Goal: Task Accomplishment & Management: Use online tool/utility

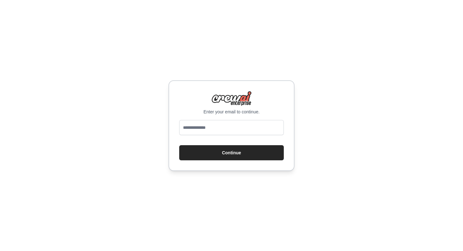
click at [234, 125] on input "email" at bounding box center [231, 127] width 105 height 15
type input "**********"
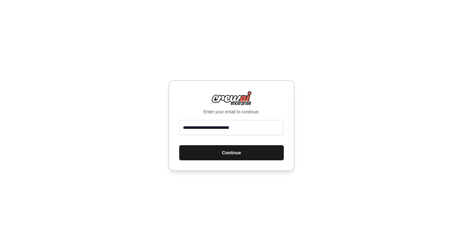
click at [237, 158] on button "Continue" at bounding box center [231, 152] width 105 height 15
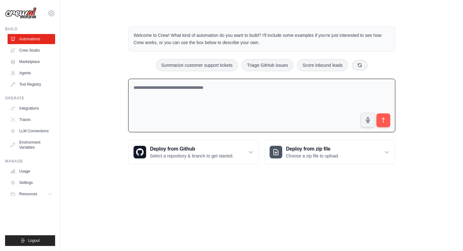
click at [234, 88] on textarea at bounding box center [261, 106] width 267 height 54
click at [49, 14] on icon at bounding box center [52, 13] width 8 height 8
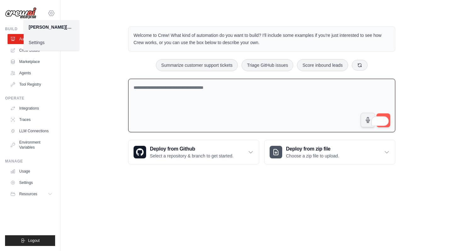
click at [49, 14] on icon at bounding box center [52, 13] width 8 height 8
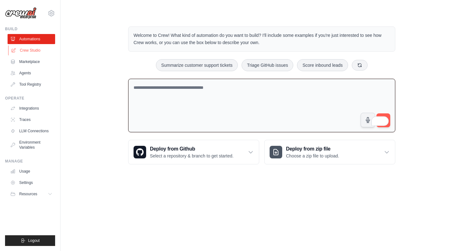
click at [39, 49] on link "Crew Studio" at bounding box center [32, 50] width 48 height 10
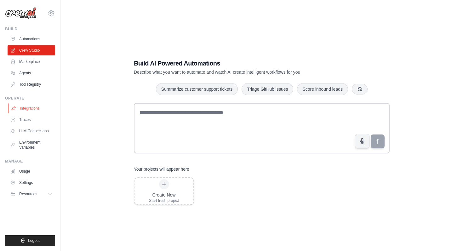
click at [33, 108] on link "Integrations" at bounding box center [32, 108] width 48 height 10
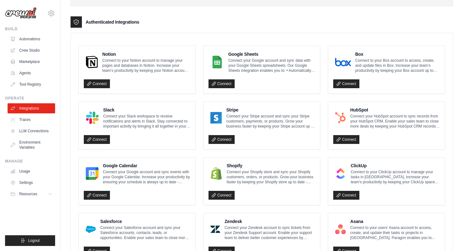
scroll to position [146, 0]
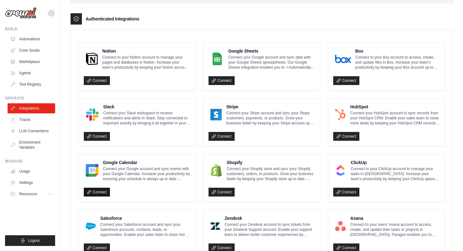
click at [108, 192] on link "Connect" at bounding box center [97, 192] width 26 height 9
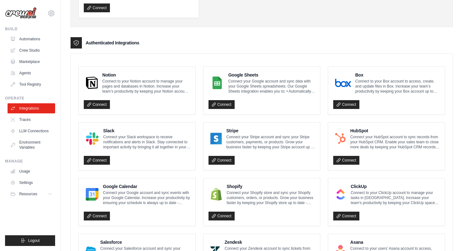
scroll to position [115, 0]
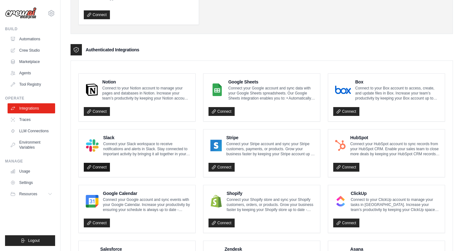
click at [102, 164] on link "Connect" at bounding box center [97, 167] width 26 height 9
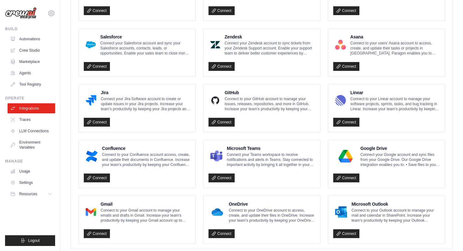
scroll to position [339, 0]
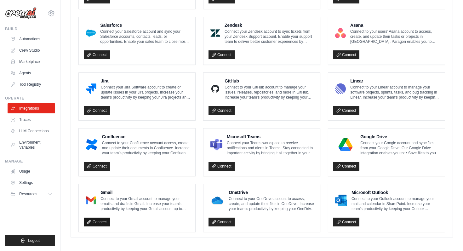
click at [96, 220] on link "Connect" at bounding box center [97, 222] width 26 height 9
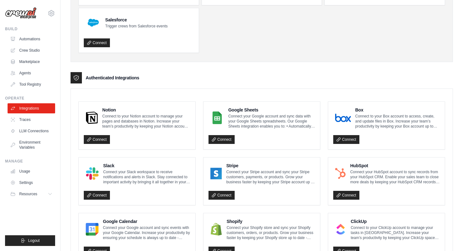
scroll to position [0, 0]
